Goal: Check status: Check status

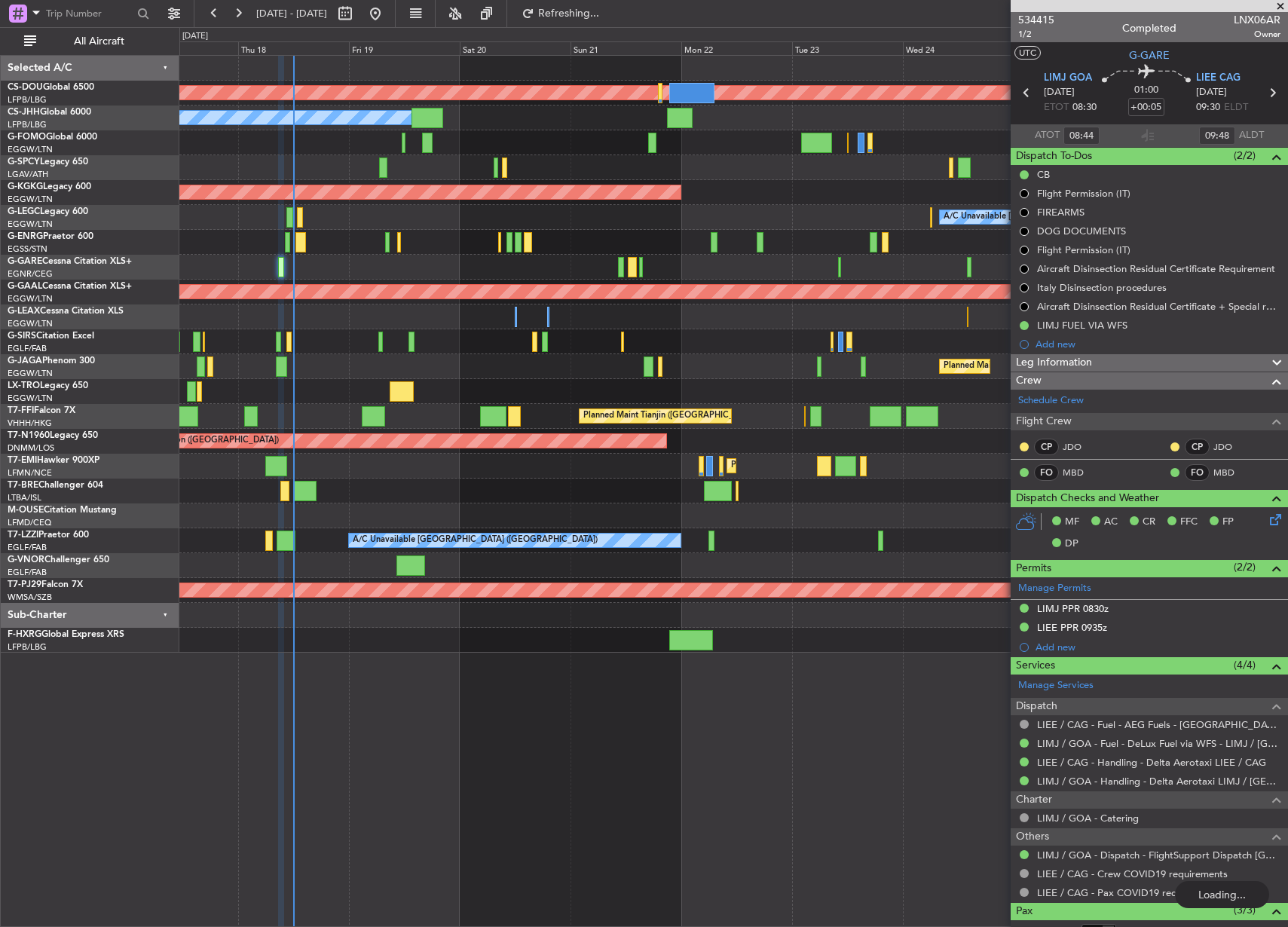
scroll to position [85, 0]
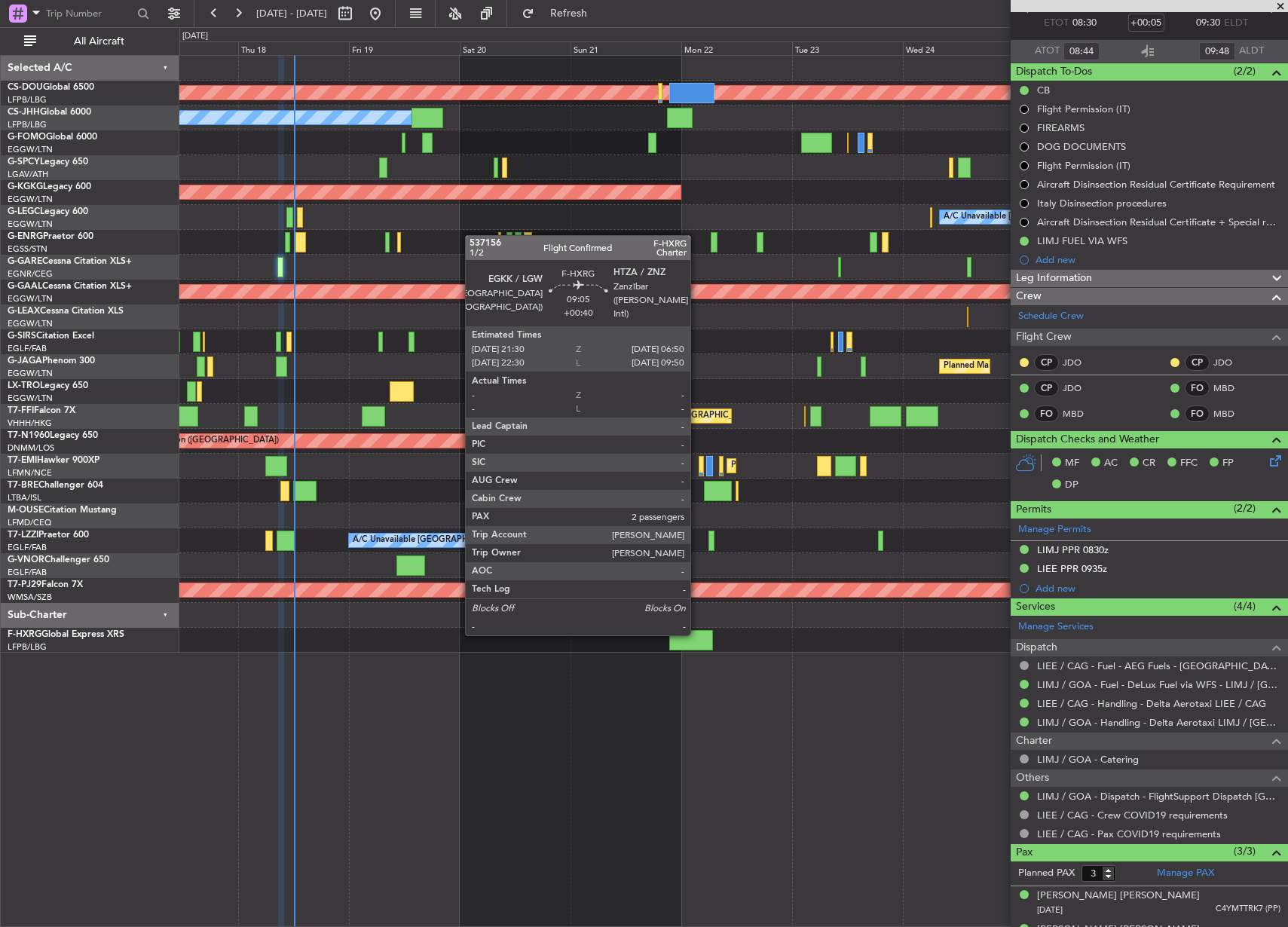
click at [697, 634] on div at bounding box center [691, 639] width 43 height 20
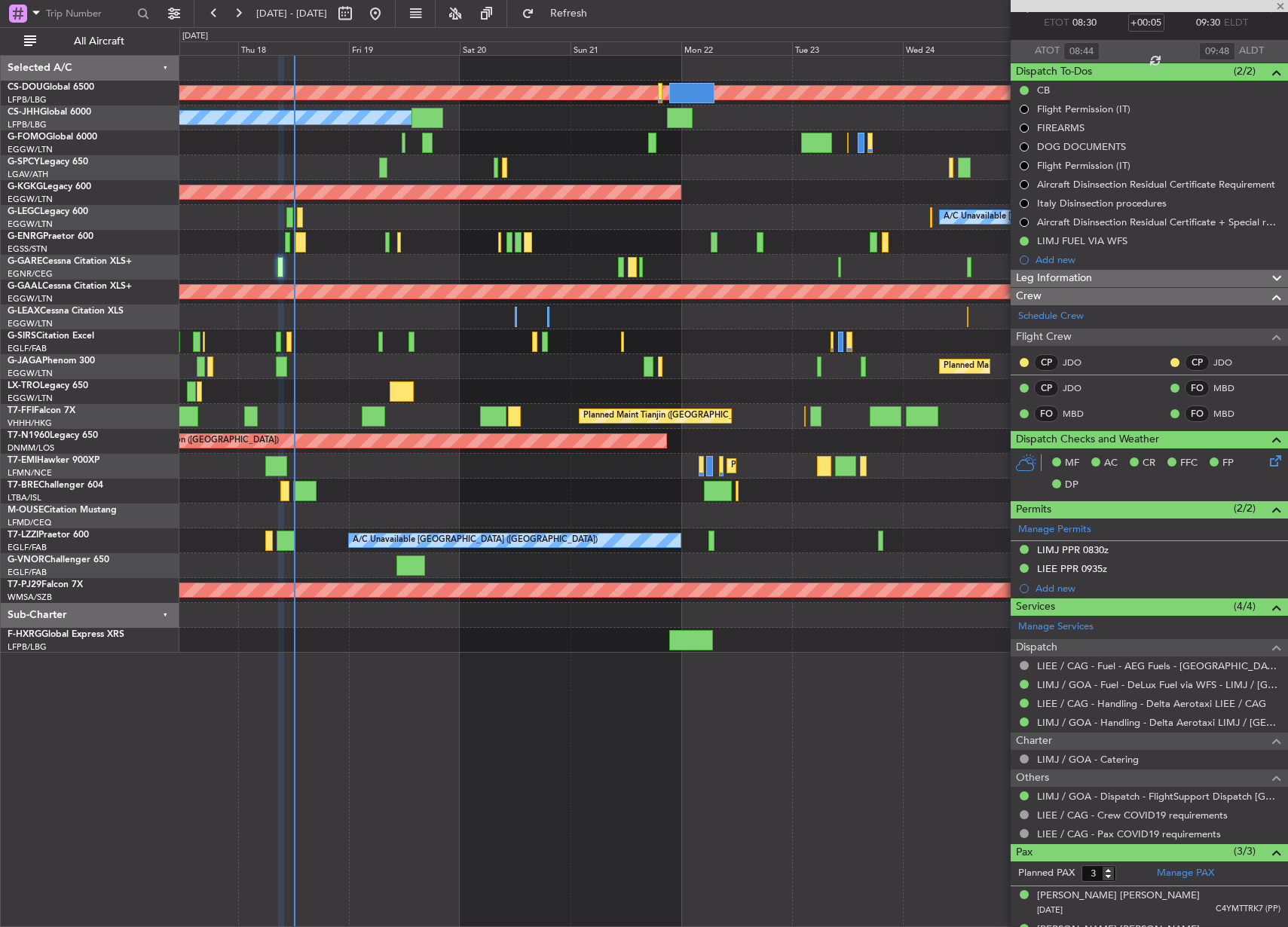
type input "+00:40"
type input "2"
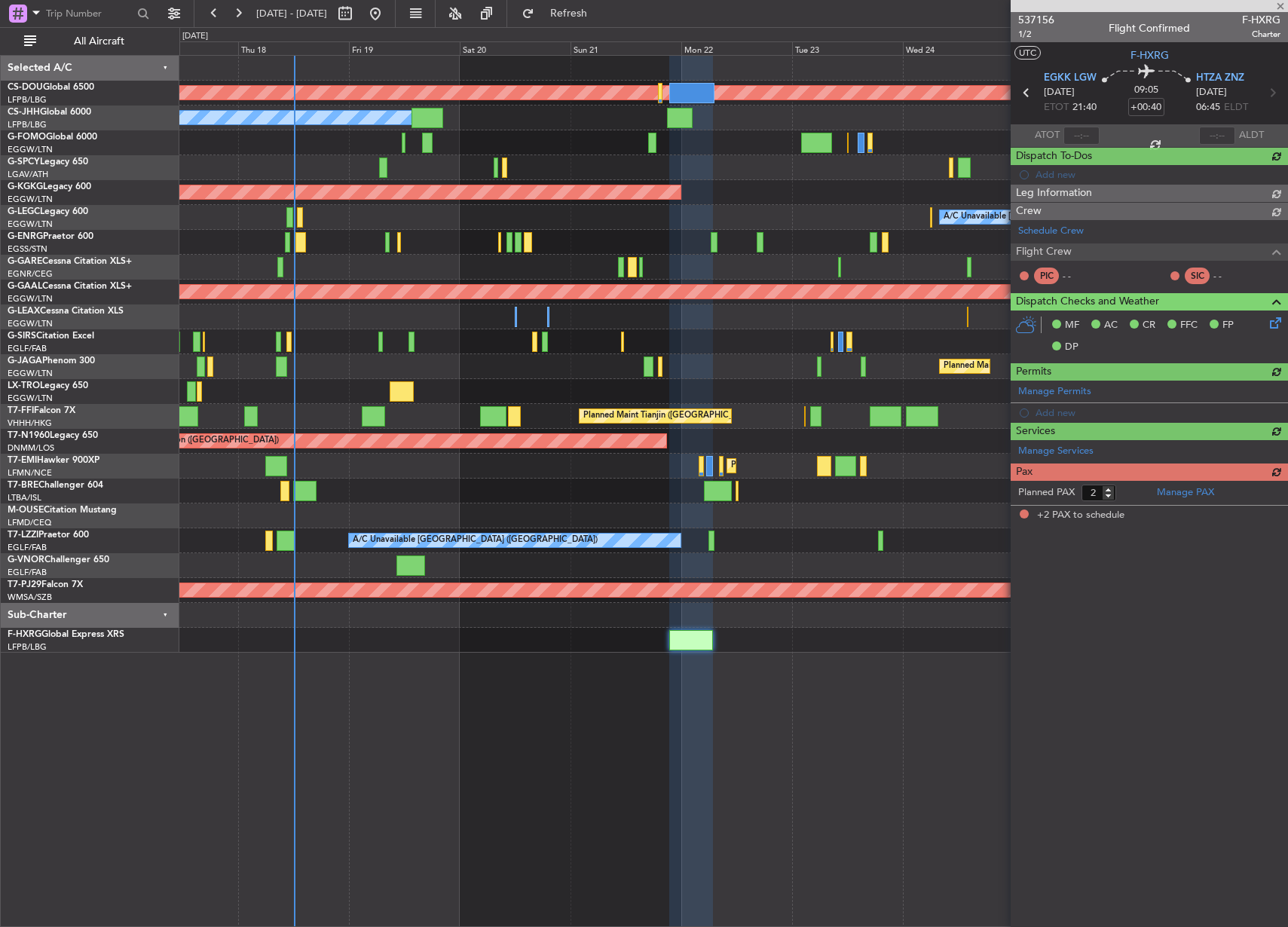
scroll to position [0, 0]
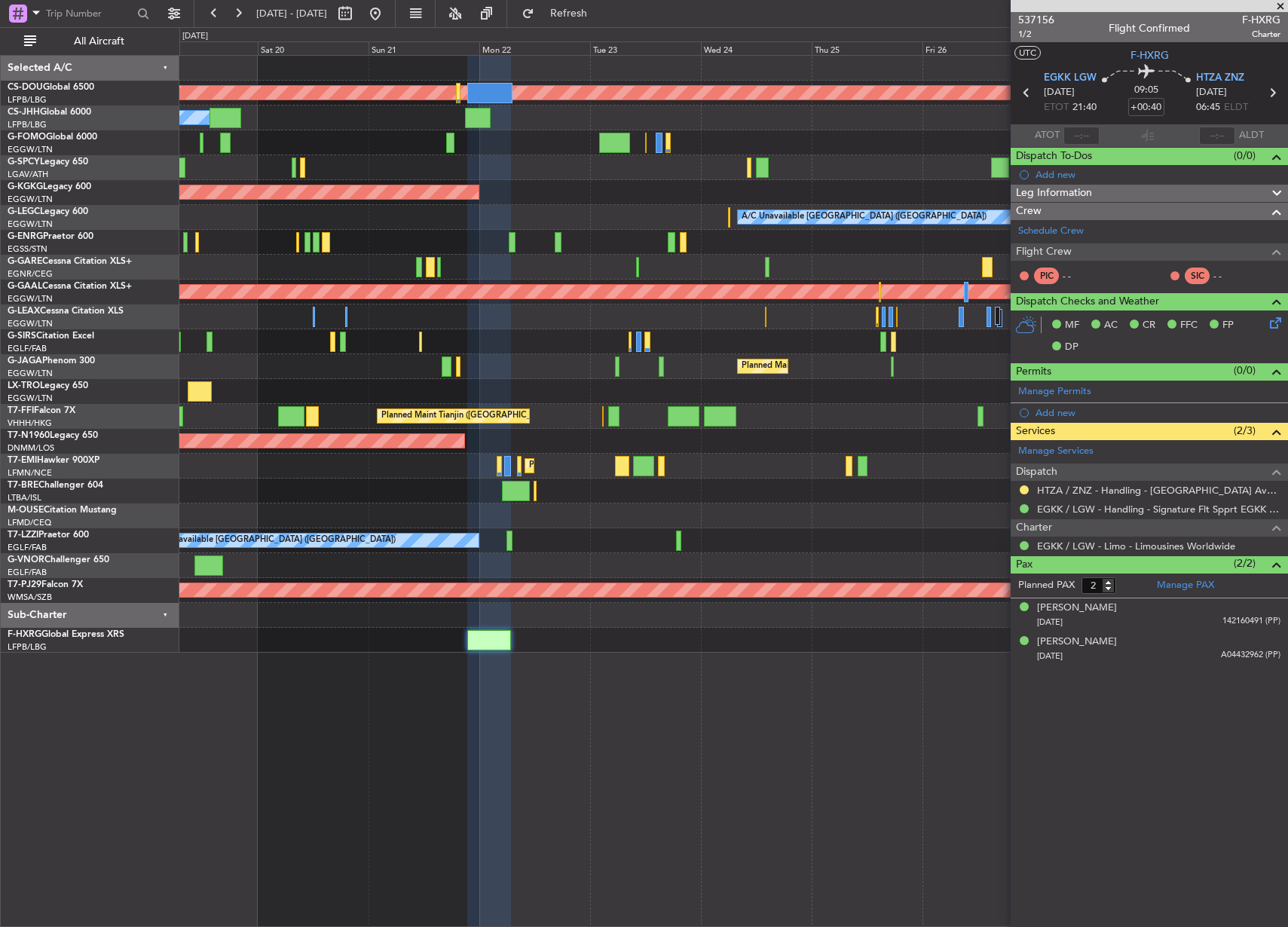
click at [277, 168] on div "Planned Maint London ([GEOGRAPHIC_DATA]) Owner Planned Maint [GEOGRAPHIC_DATA] …" at bounding box center [733, 354] width 1108 height 597
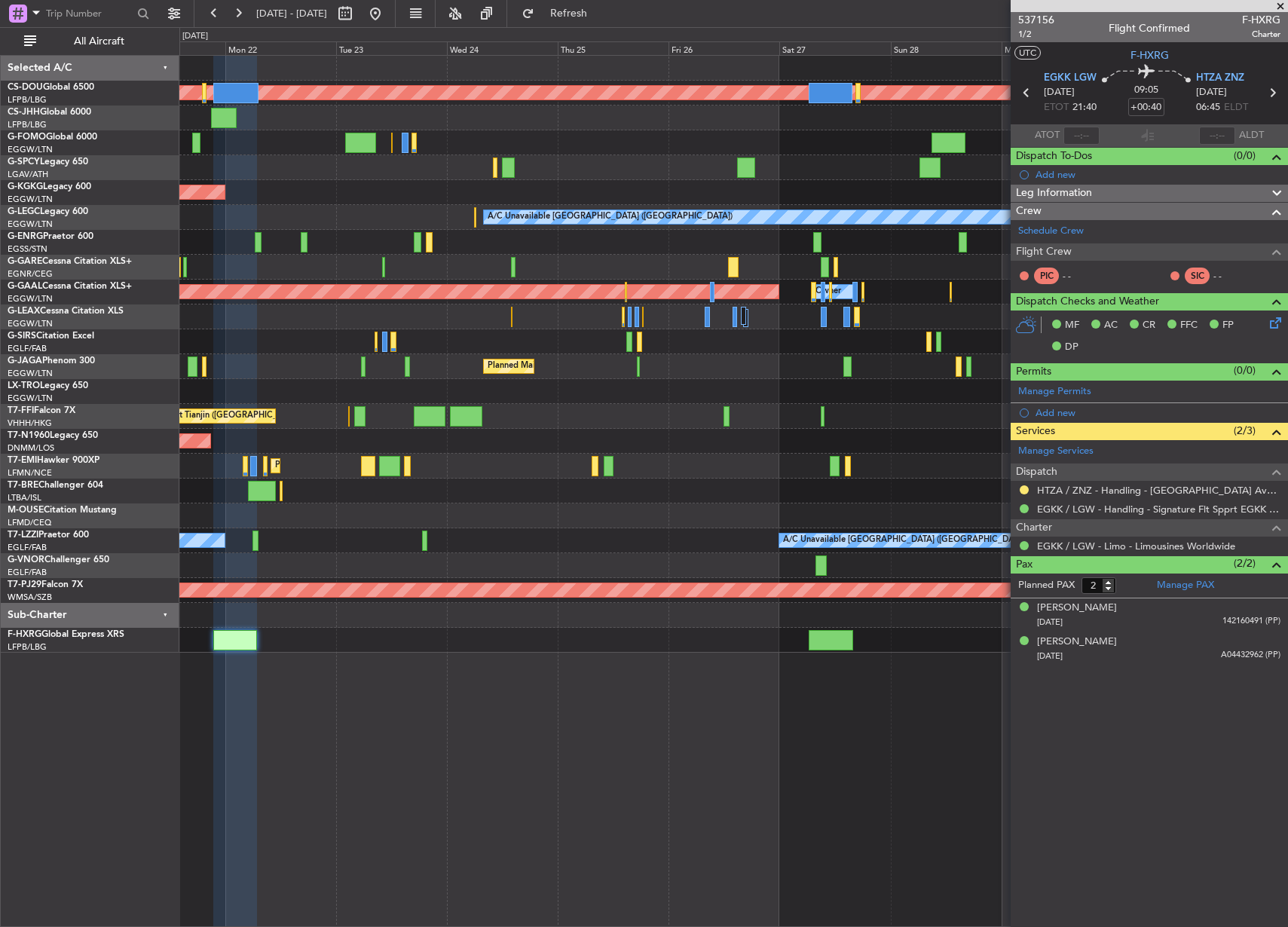
click at [496, 179] on div "Planned Maint London ([GEOGRAPHIC_DATA]) Owner AOG Maint [GEOGRAPHIC_DATA] ([GE…" at bounding box center [733, 354] width 1108 height 597
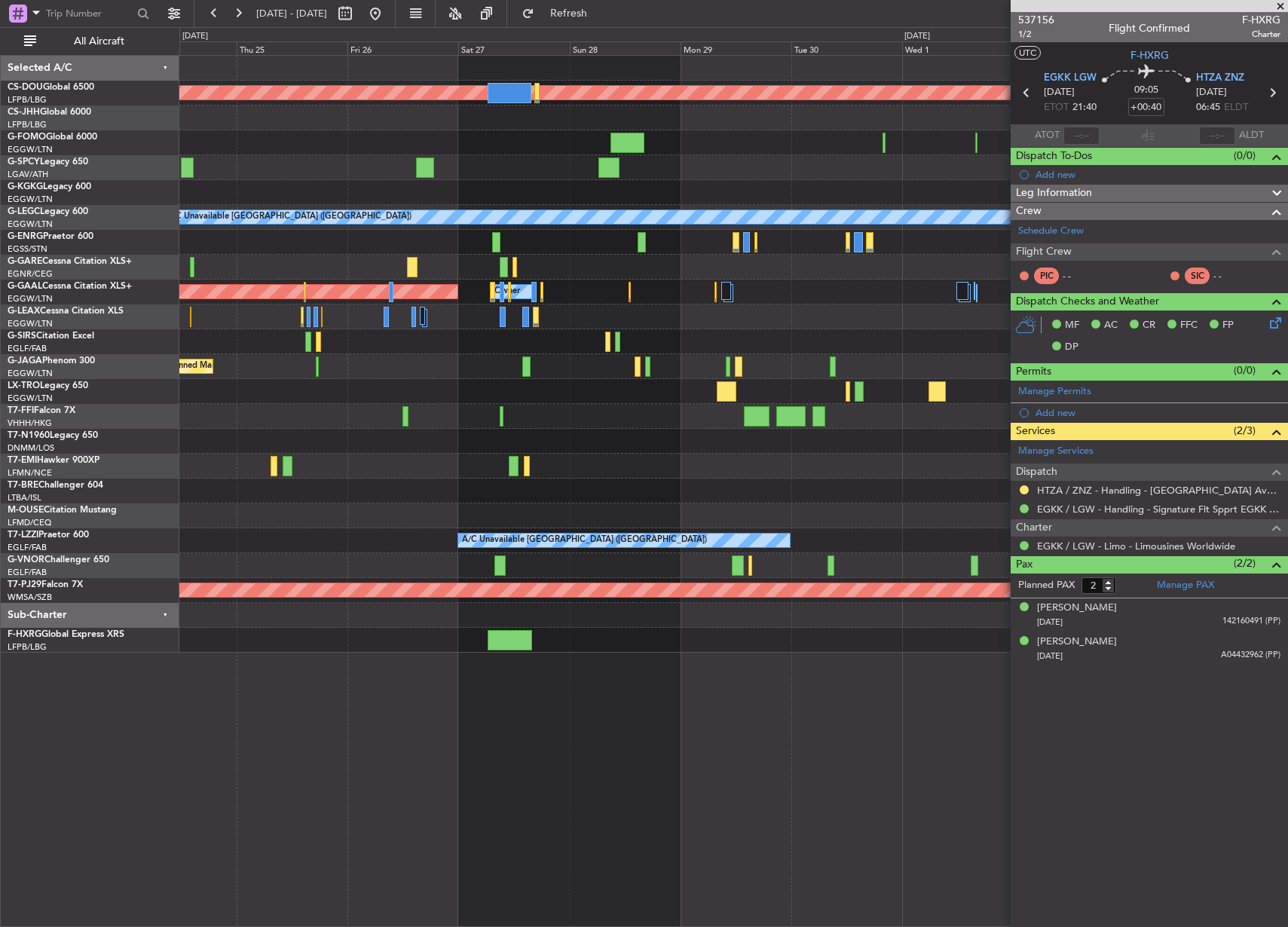
click at [368, 163] on div at bounding box center [733, 168] width 1108 height 25
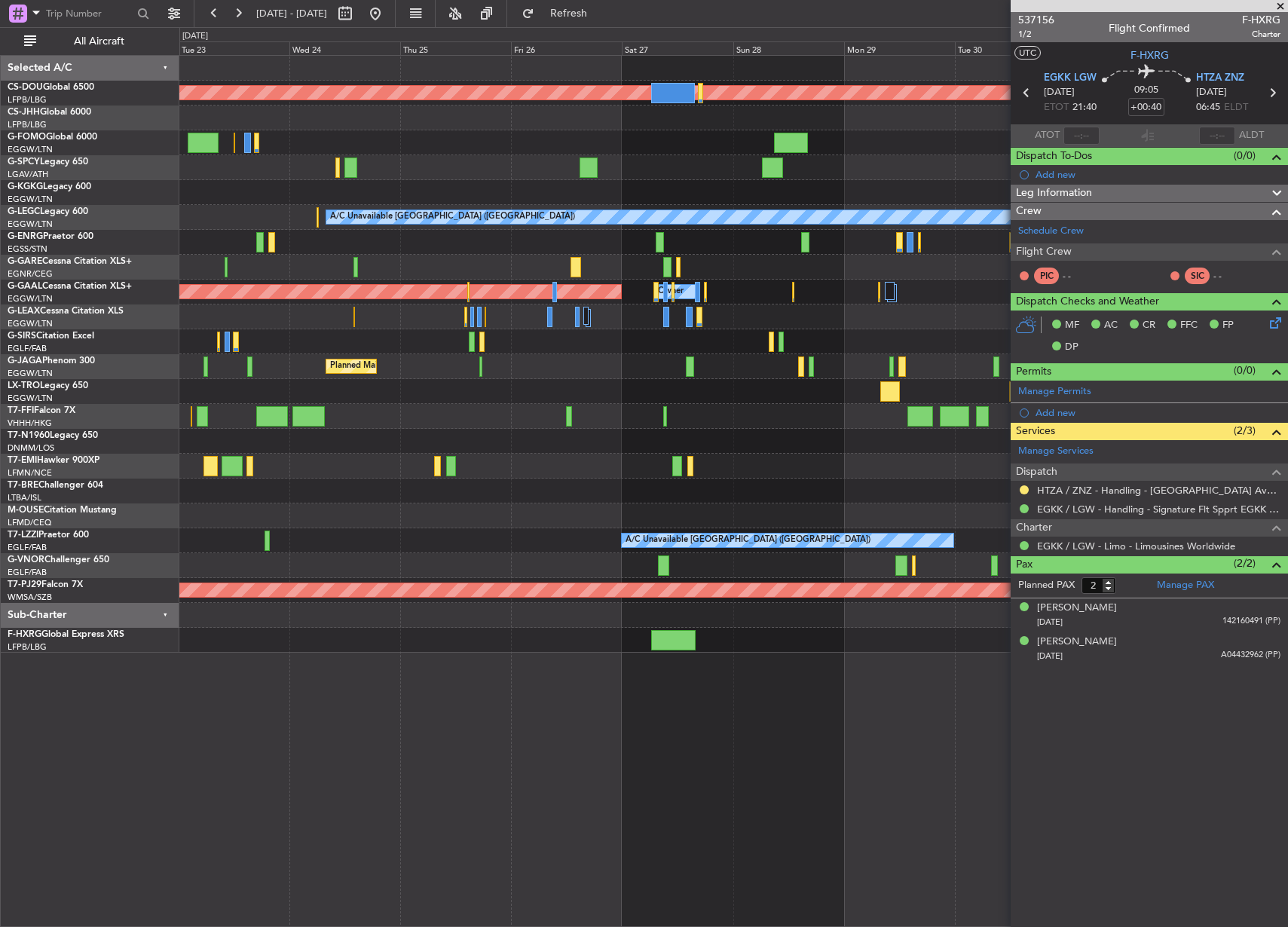
click at [928, 437] on div "AOG Maint London ([GEOGRAPHIC_DATA])" at bounding box center [733, 441] width 1108 height 25
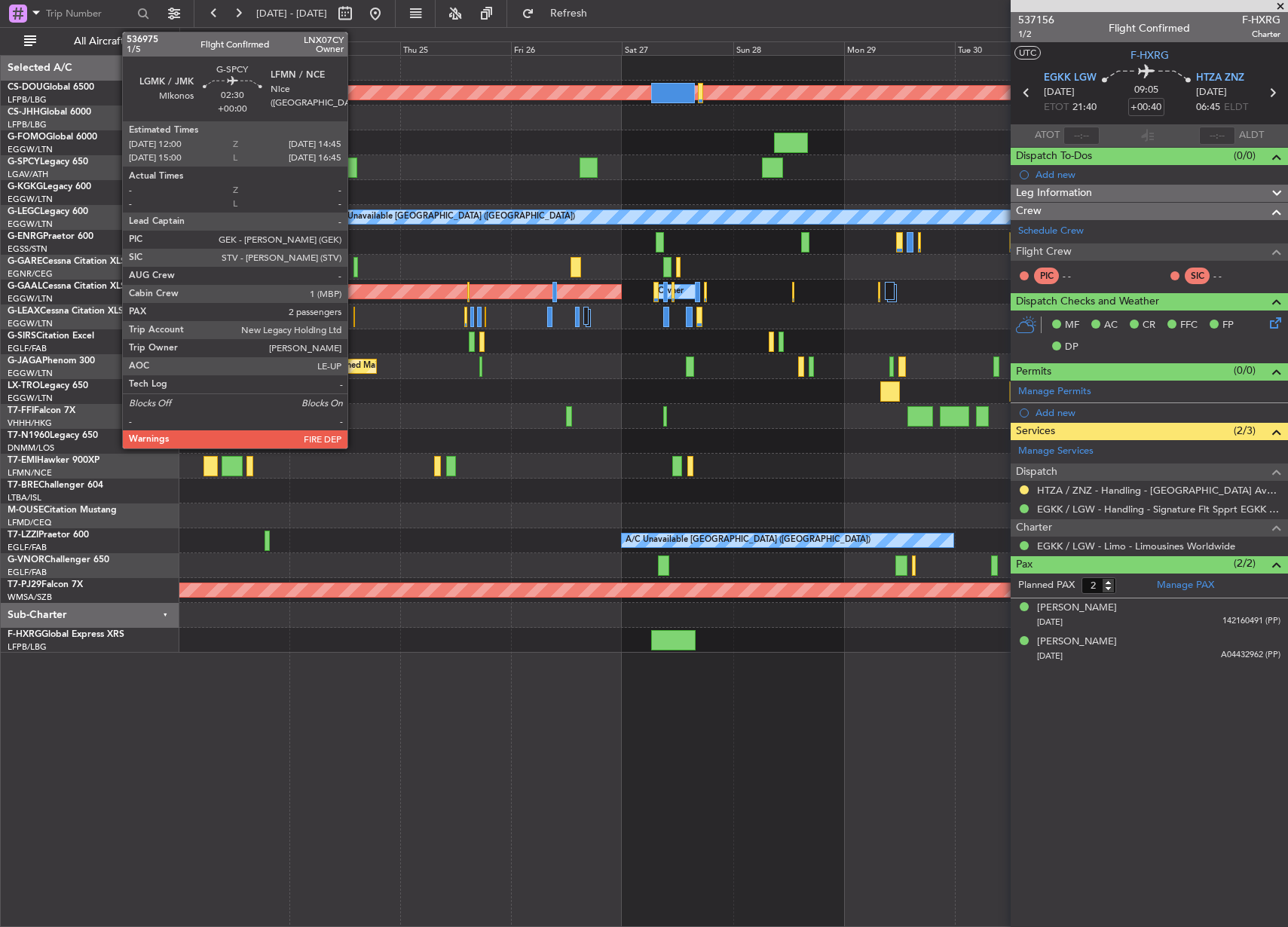
click at [354, 171] on div at bounding box center [350, 168] width 13 height 20
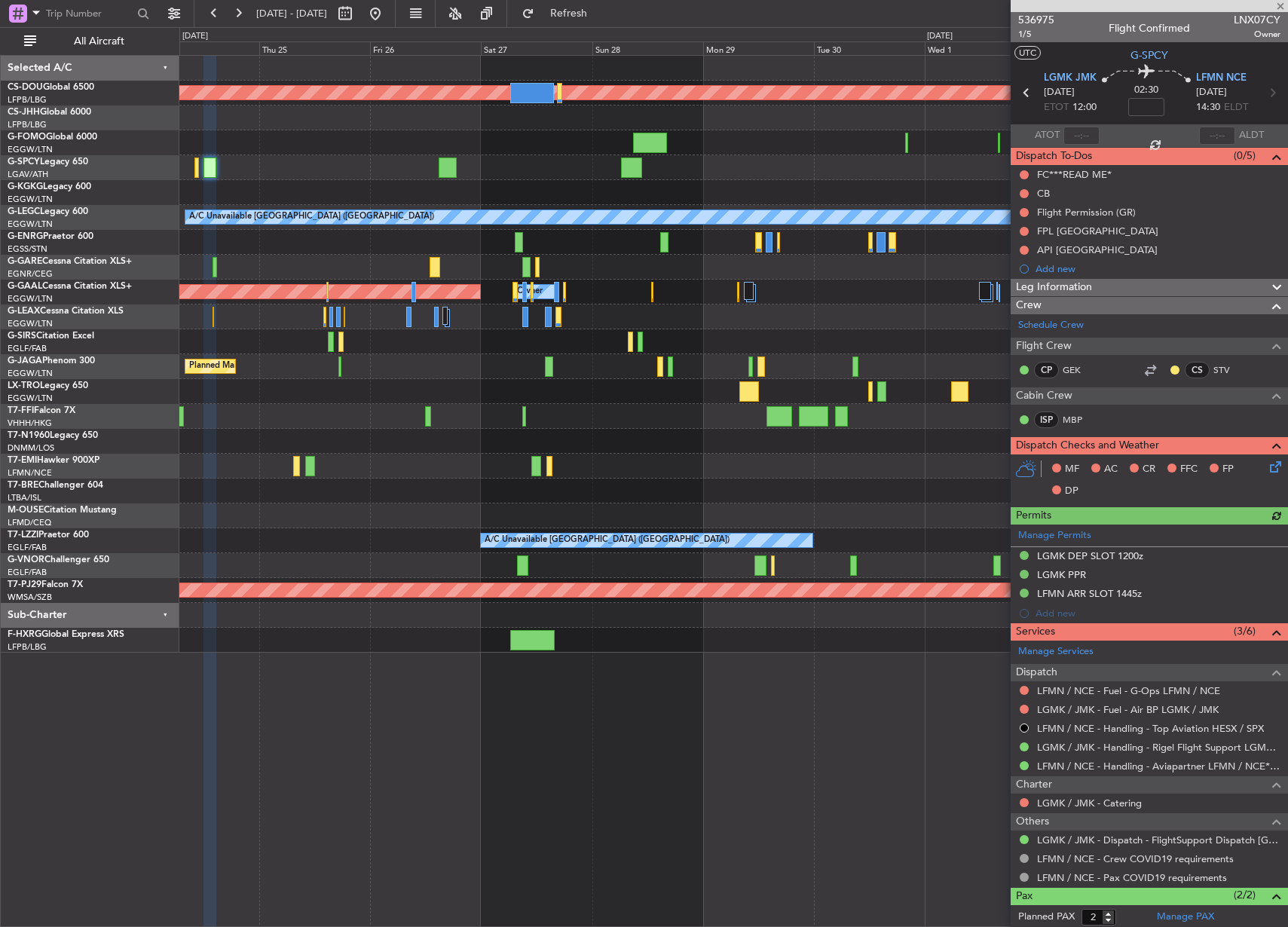
click at [248, 177] on div "Planned Maint London ([GEOGRAPHIC_DATA]) AOG Maint [GEOGRAPHIC_DATA] ([GEOGRAPH…" at bounding box center [733, 354] width 1108 height 597
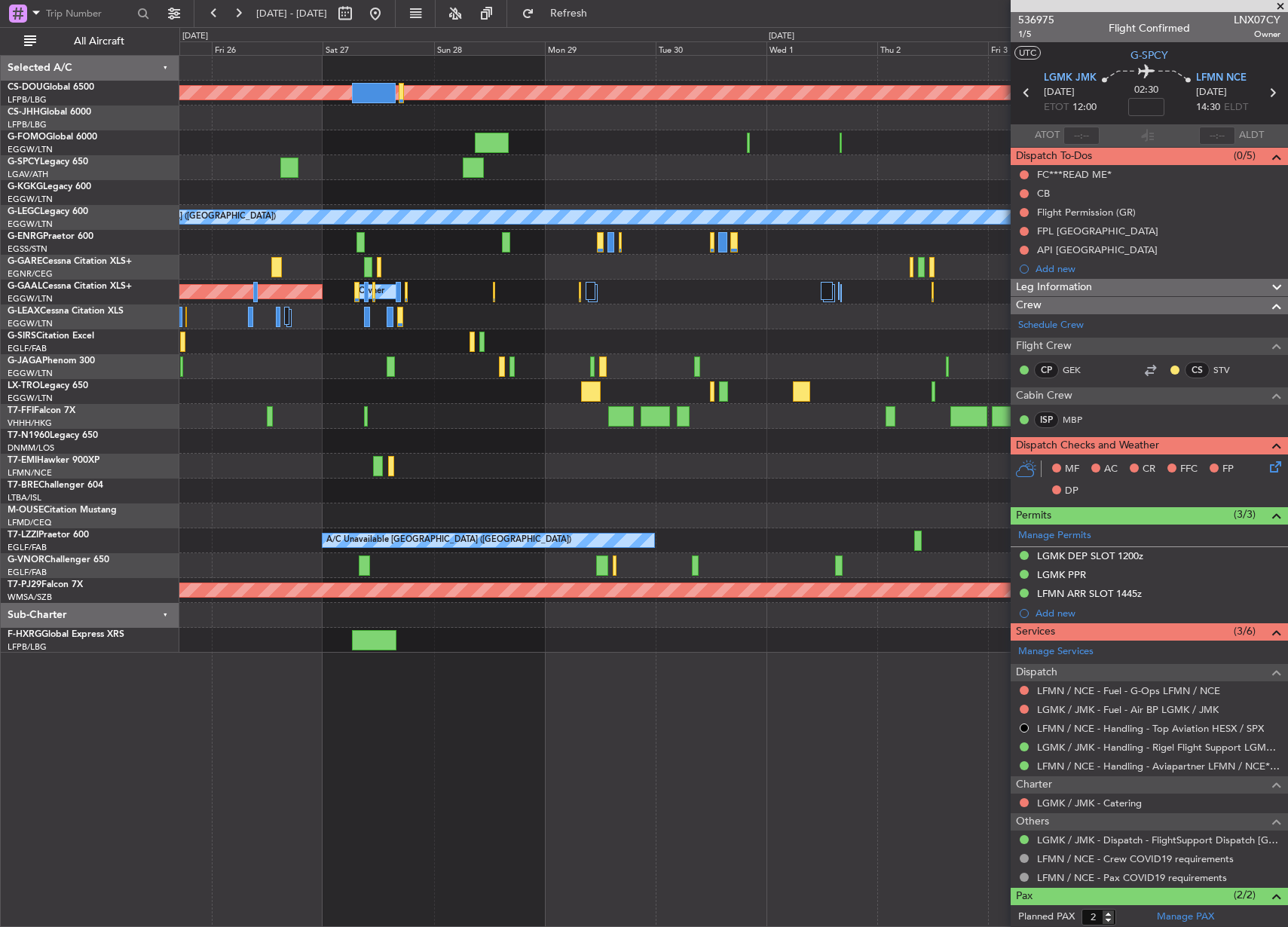
click at [614, 209] on div "Planned Maint London ([GEOGRAPHIC_DATA]) A/C Unavailable [GEOGRAPHIC_DATA] ([GE…" at bounding box center [733, 354] width 1108 height 597
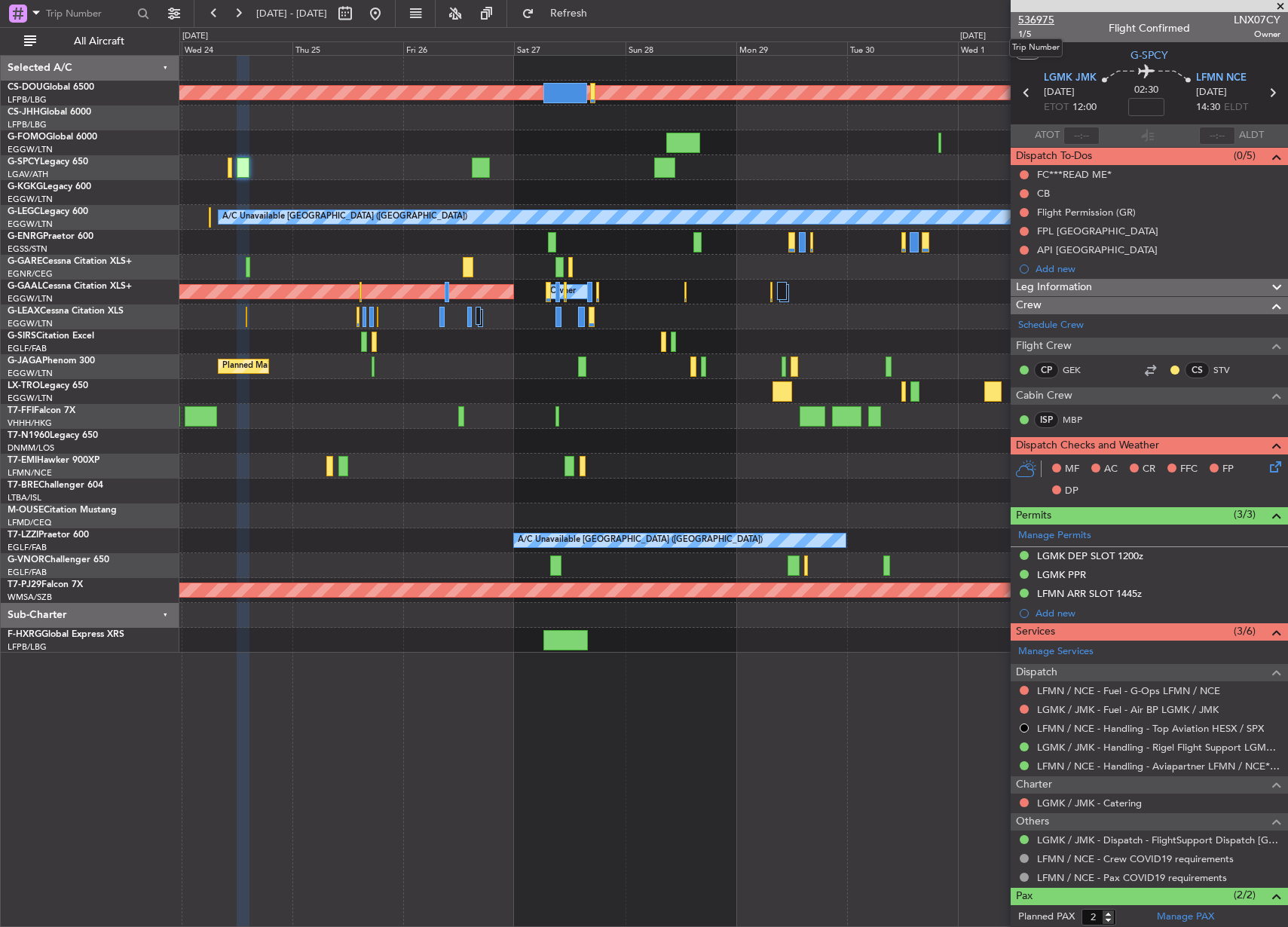
click at [1032, 22] on span "536975" at bounding box center [1036, 20] width 36 height 16
click at [1033, 23] on span "536975" at bounding box center [1036, 20] width 36 height 16
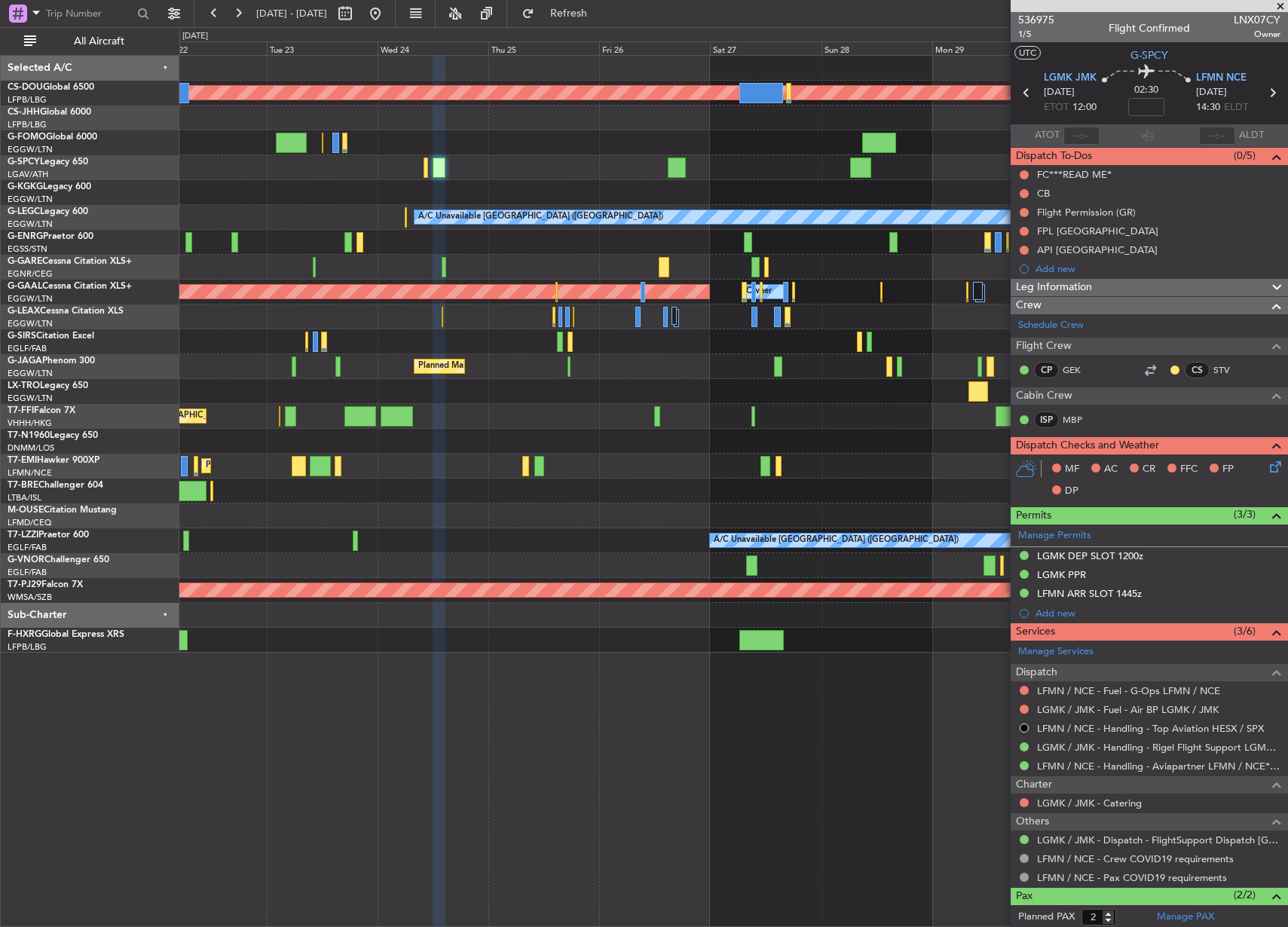
click at [755, 210] on div "A/C Unavailable [GEOGRAPHIC_DATA] ([GEOGRAPHIC_DATA])" at bounding box center [733, 217] width 1108 height 25
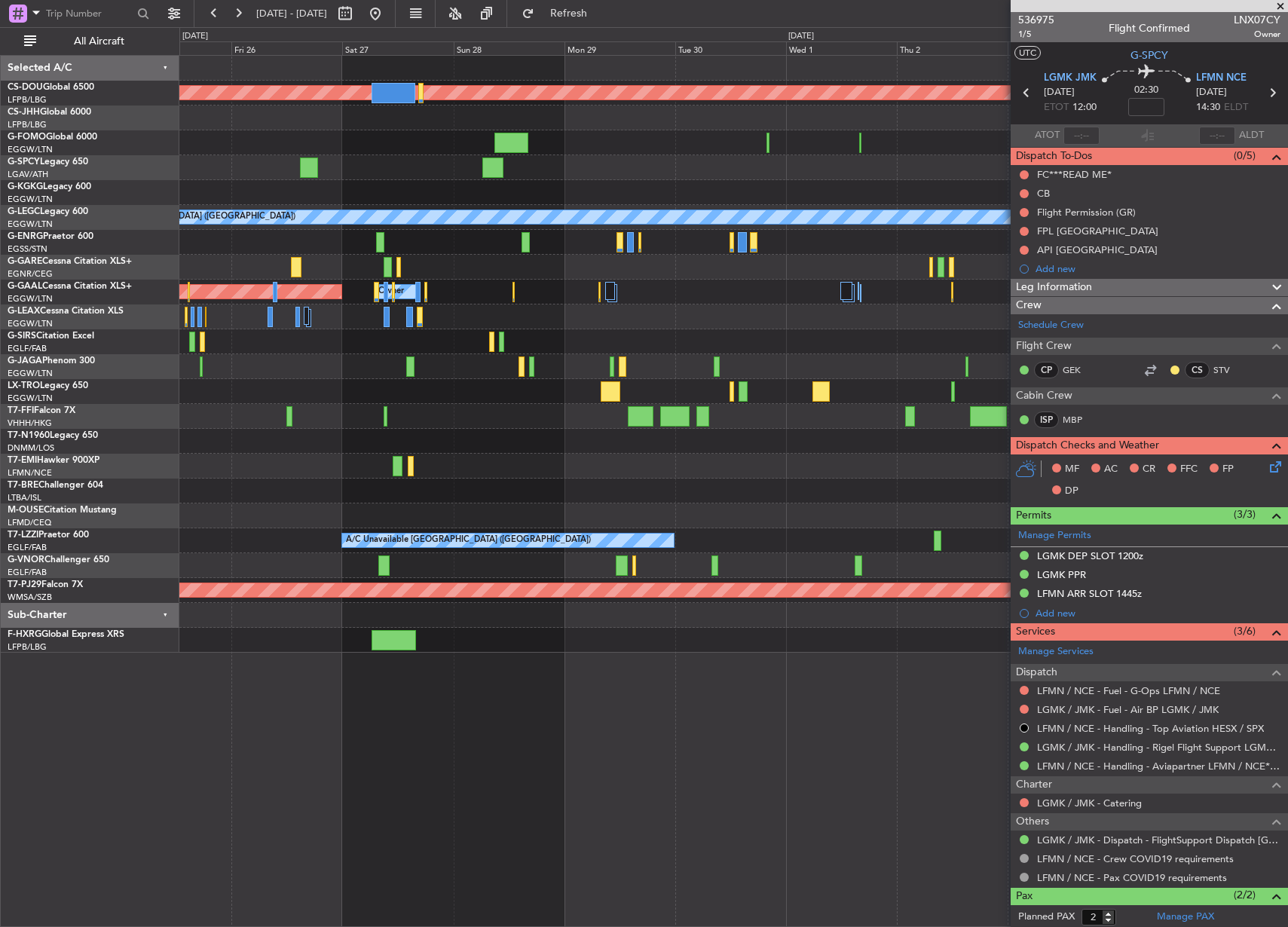
click at [339, 147] on div at bounding box center [733, 143] width 1108 height 25
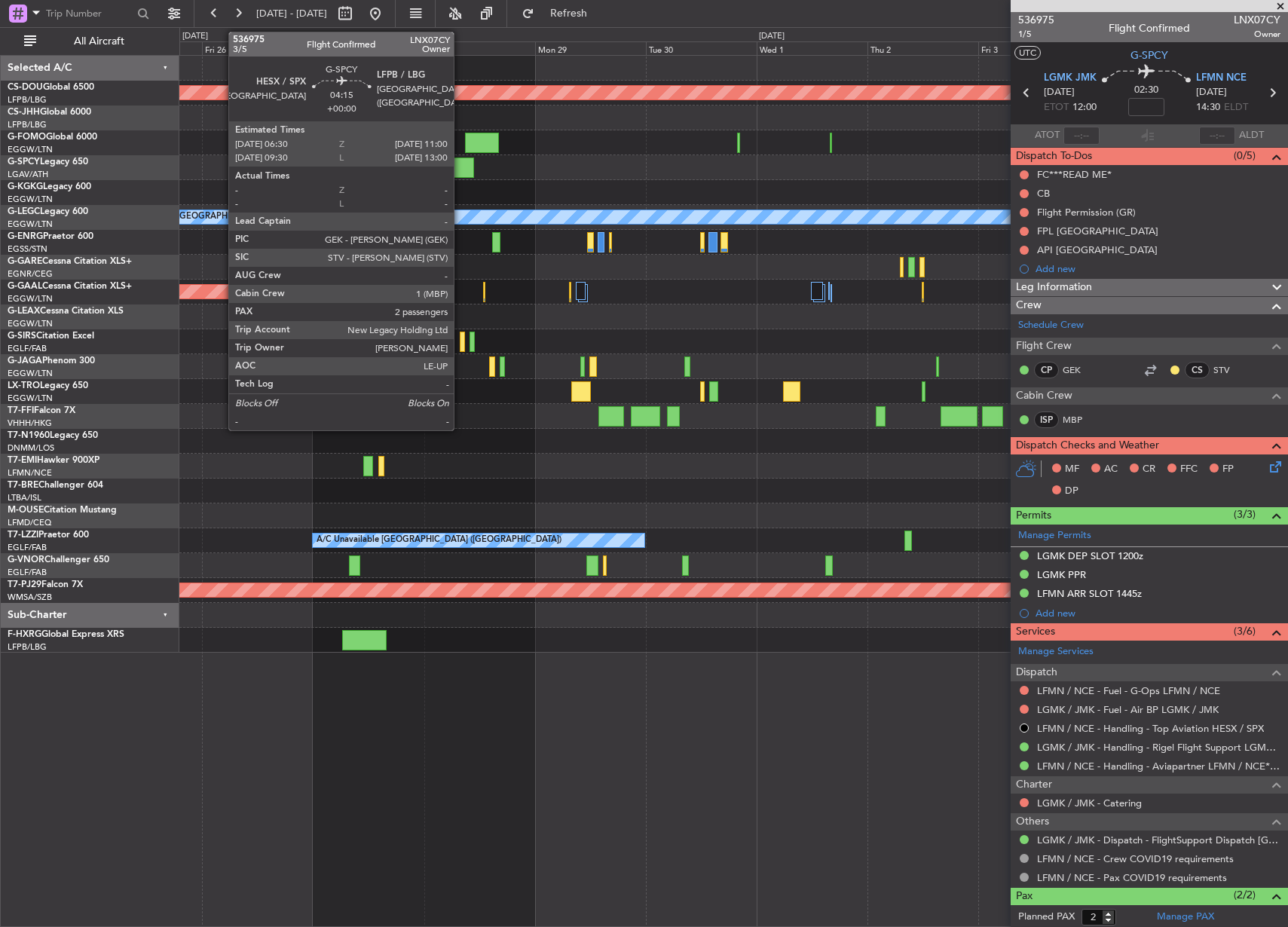
click at [461, 170] on div at bounding box center [463, 168] width 21 height 20
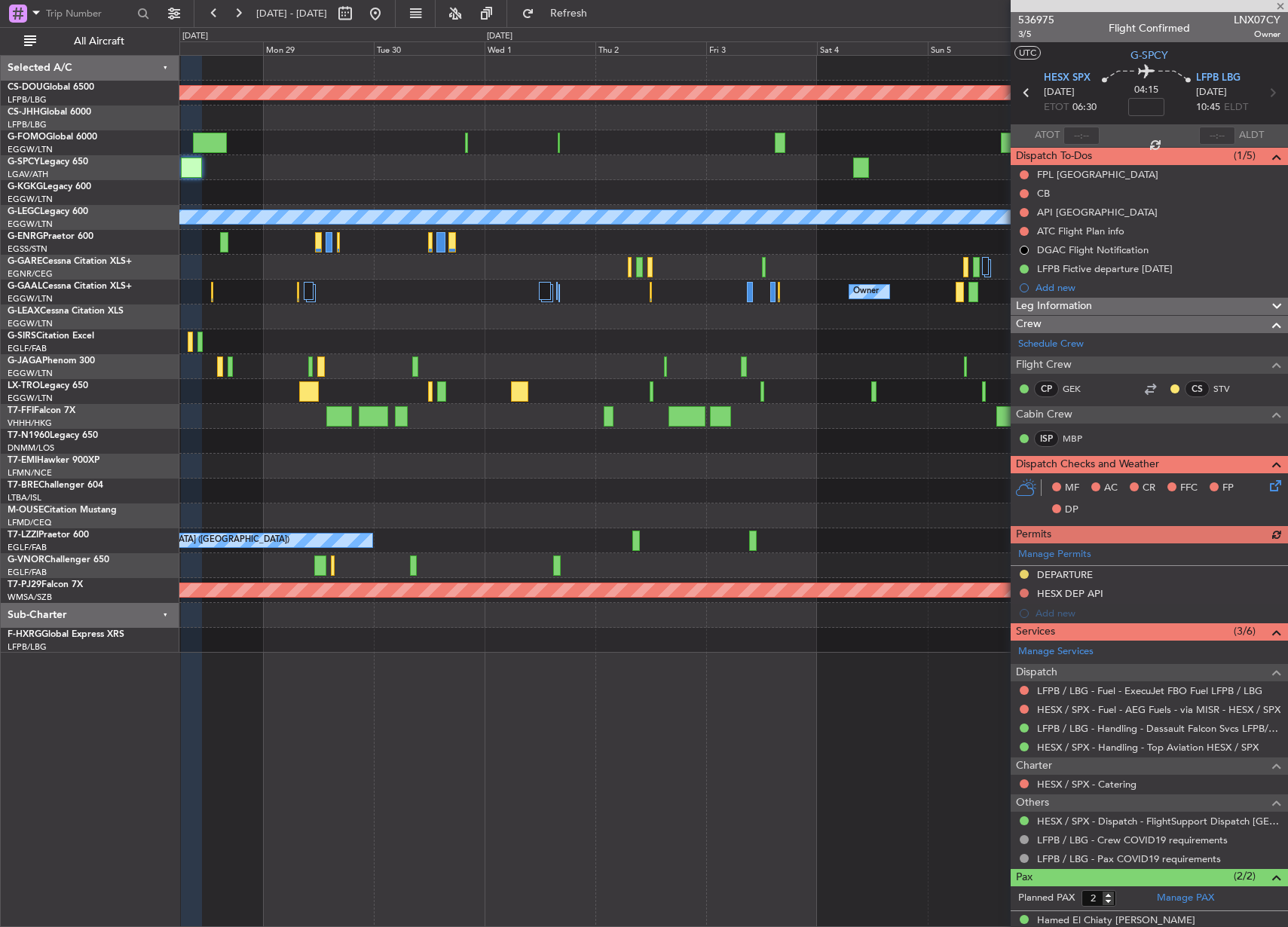
click at [457, 182] on div at bounding box center [733, 192] width 1108 height 25
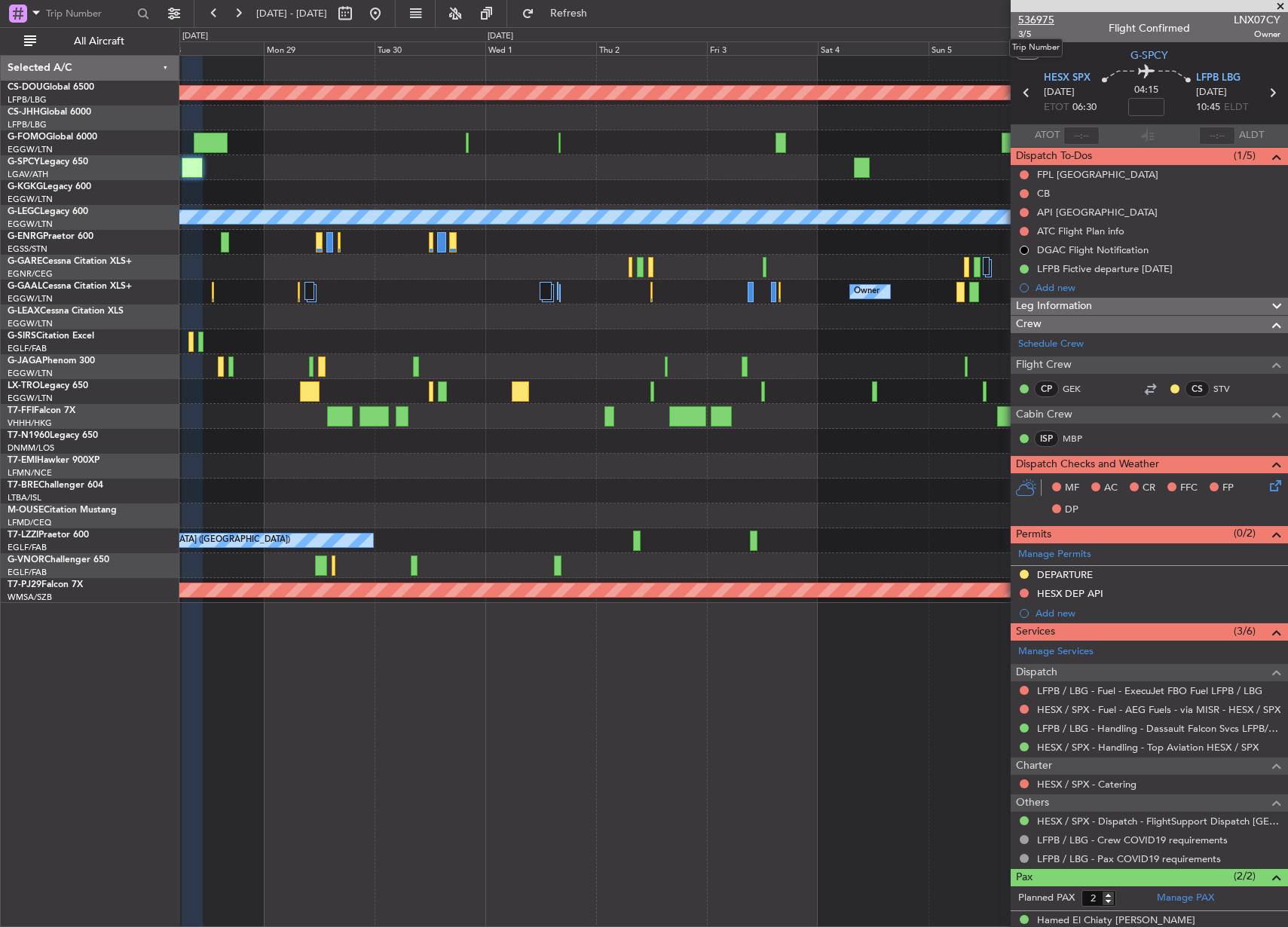
click at [1042, 21] on span "536975" at bounding box center [1036, 20] width 36 height 16
click at [471, 926] on html "[DATE] - [DATE] Refresh Quick Links All Aircraft Planned Maint [GEOGRAPHIC_DATA…" at bounding box center [644, 463] width 1288 height 927
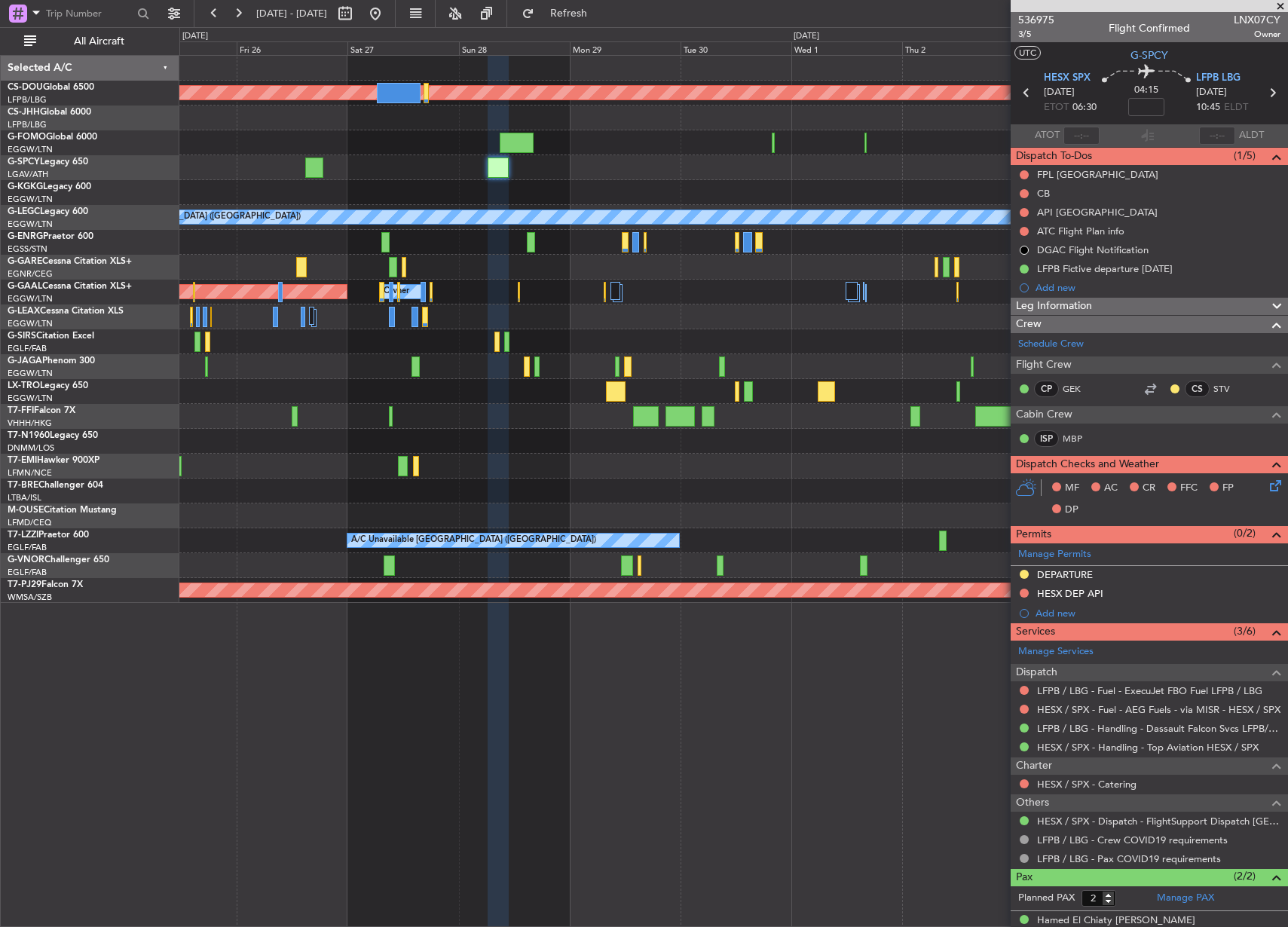
click at [607, 288] on div "Owner Owner Planned [GEOGRAPHIC_DATA]" at bounding box center [733, 292] width 1108 height 25
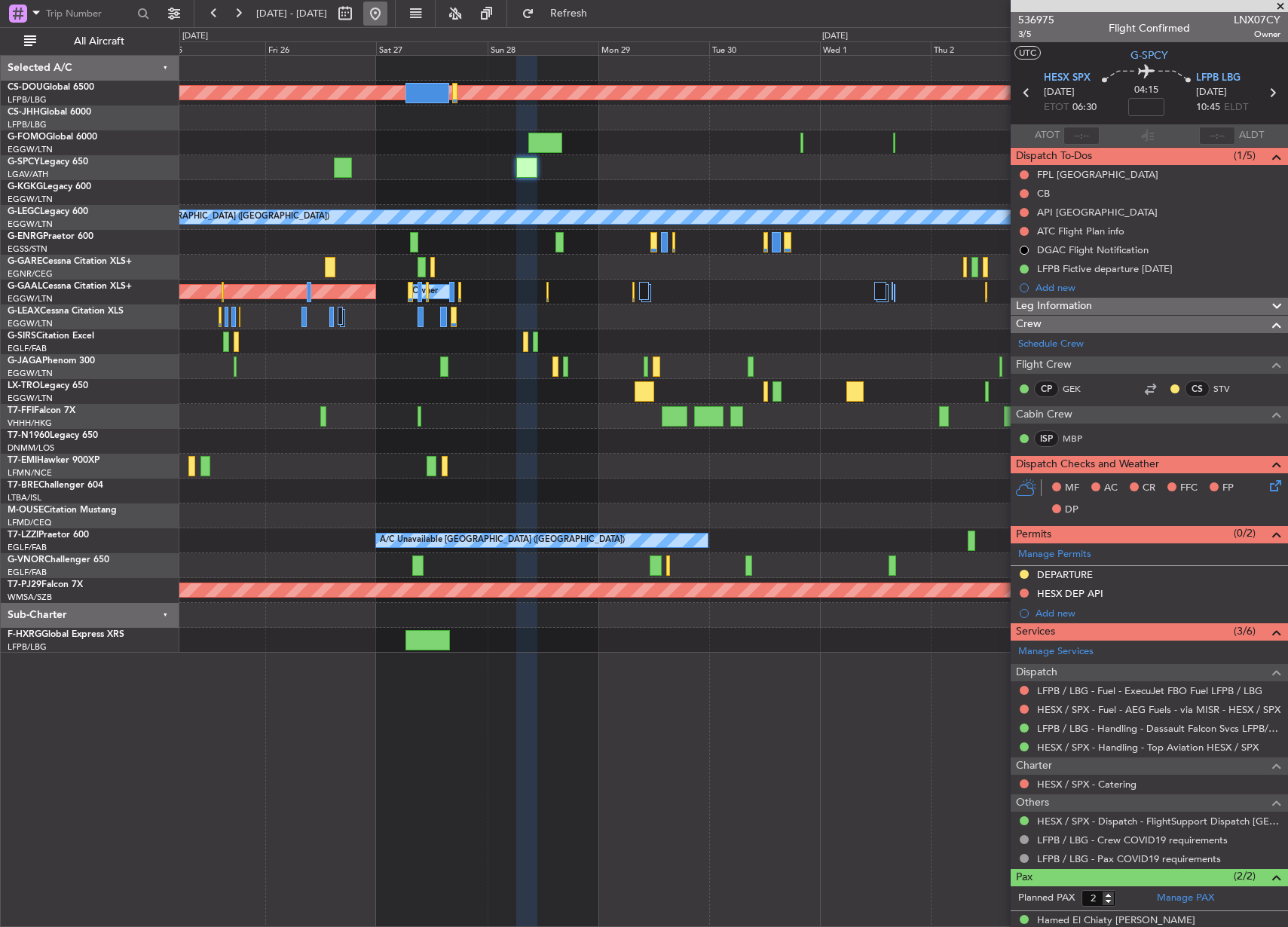
click at [387, 16] on button at bounding box center [375, 14] width 24 height 24
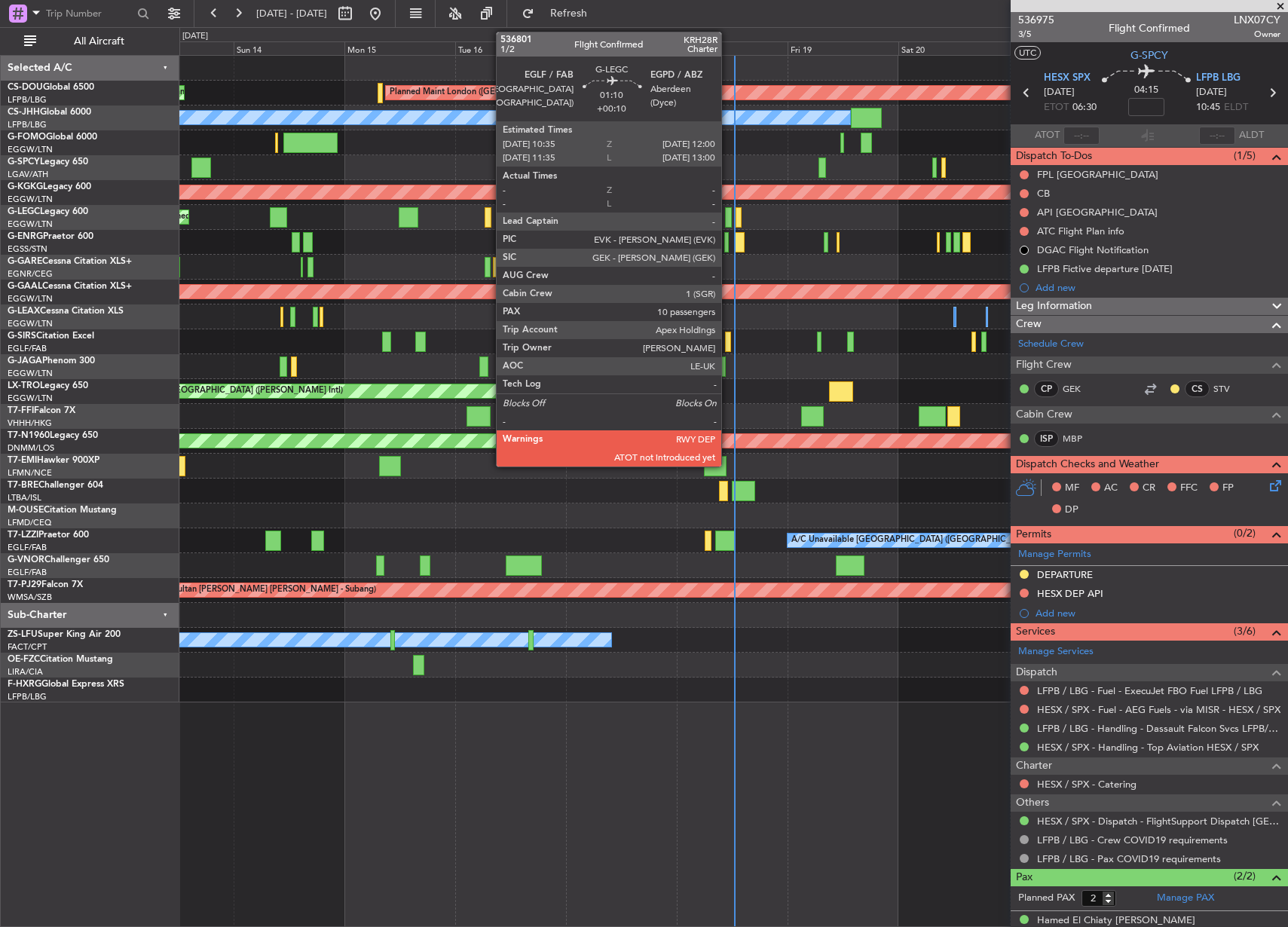
click at [728, 210] on div at bounding box center [728, 217] width 6 height 20
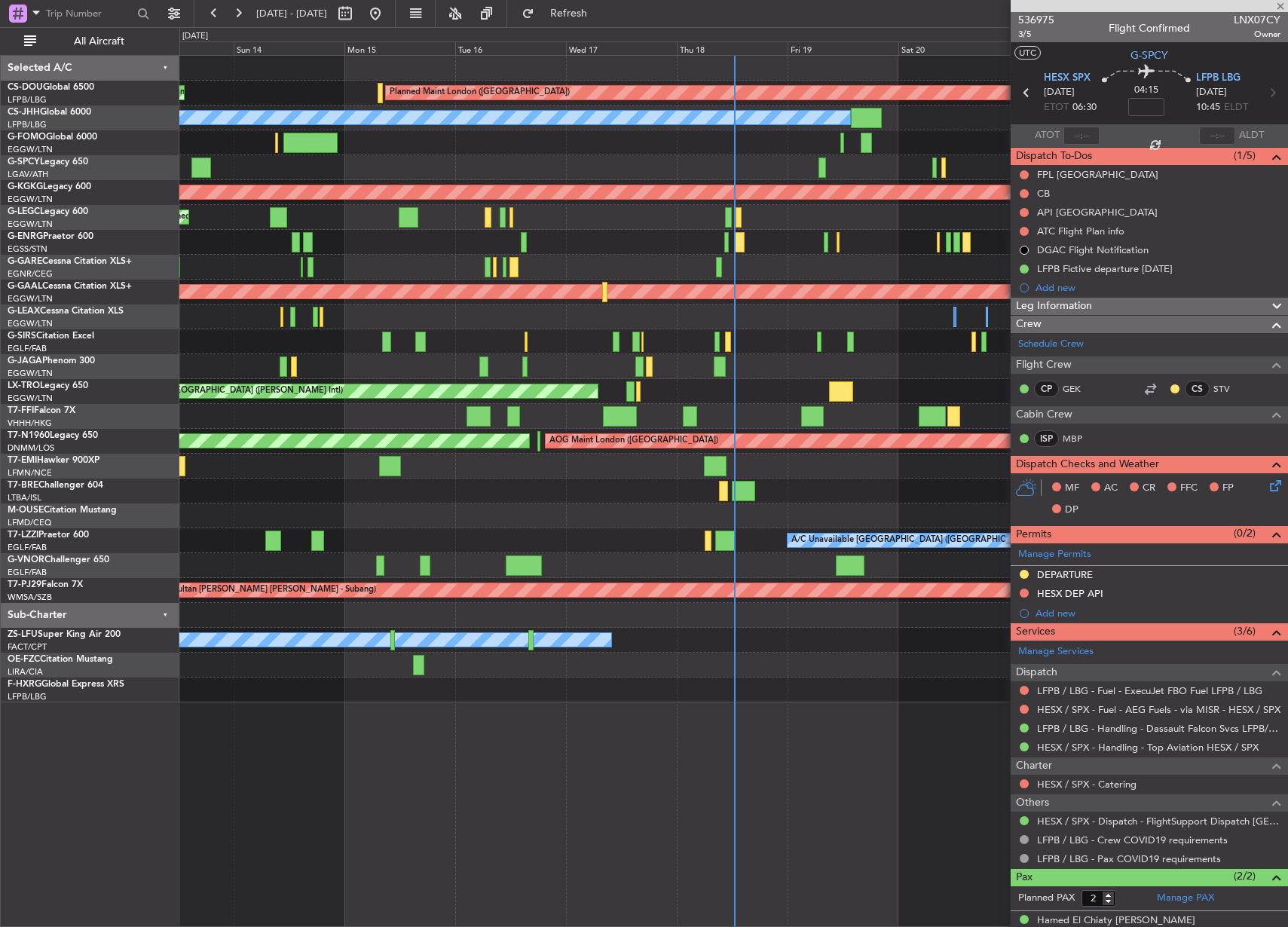
type input "+00:10"
type input "10"
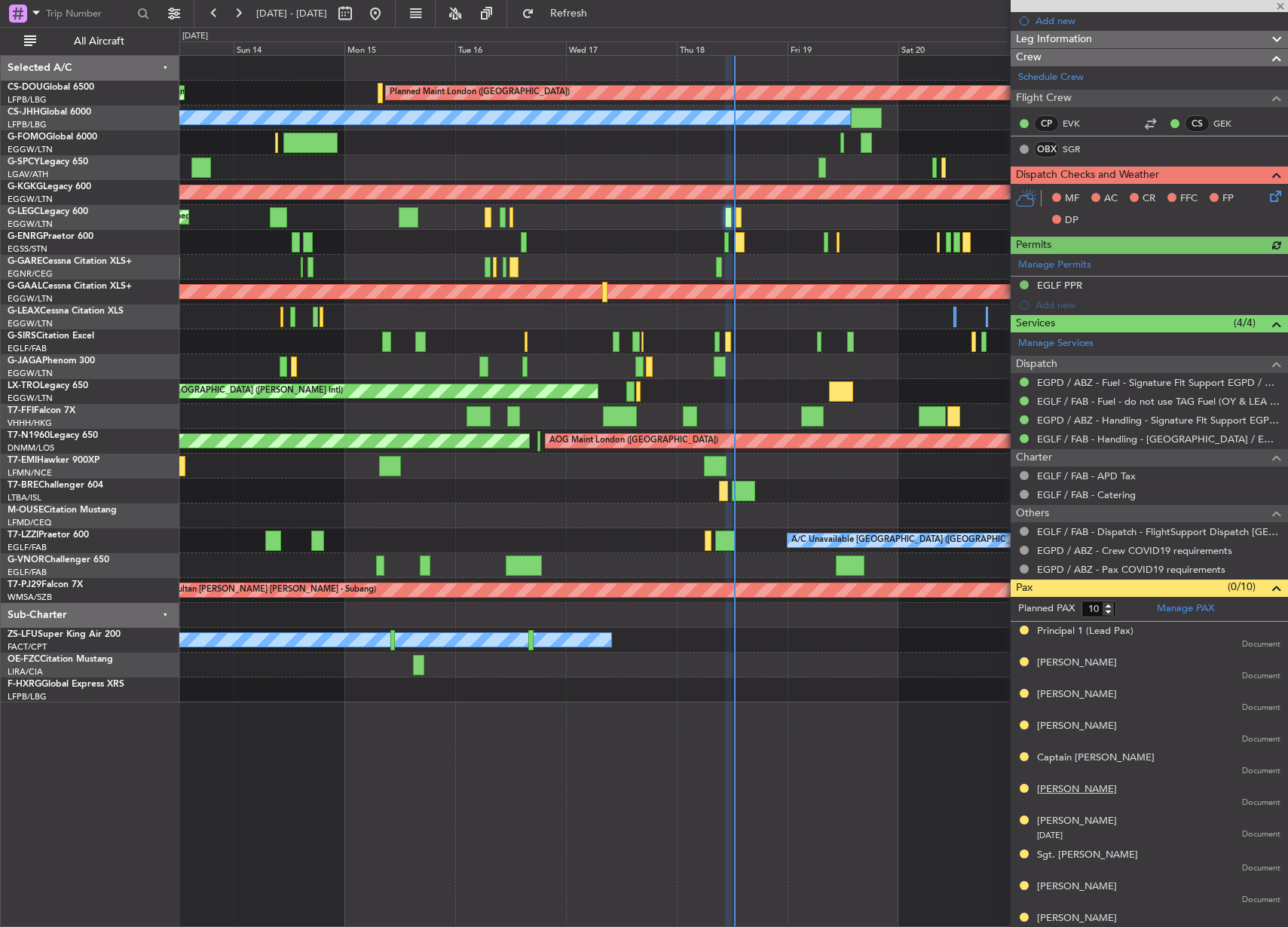
scroll to position [223, 0]
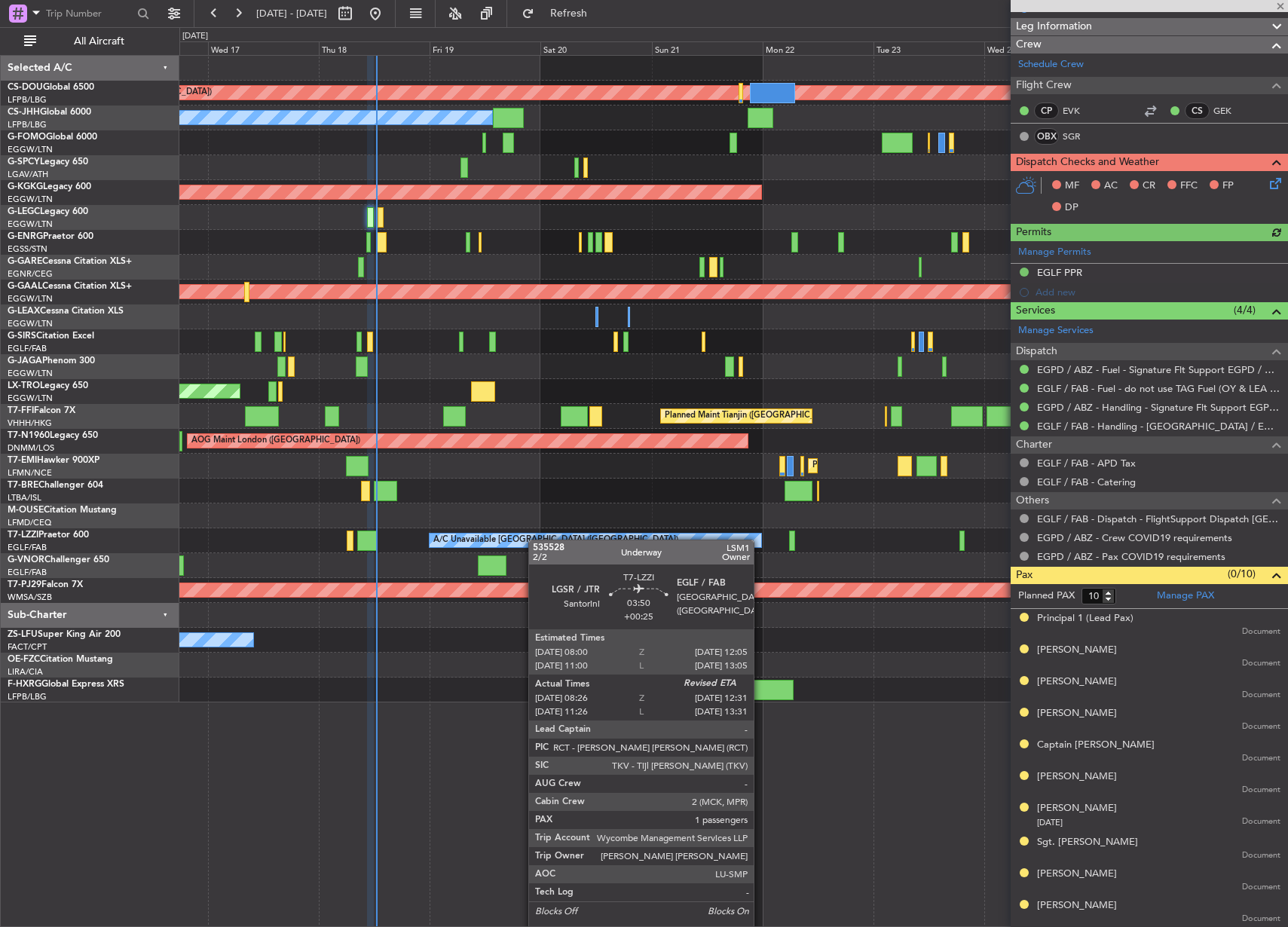
click at [309, 513] on div "Planned Maint London ([GEOGRAPHIC_DATA]) Planned Maint [GEOGRAPHIC_DATA] ([GEOG…" at bounding box center [733, 379] width 1108 height 647
